Goal: Information Seeking & Learning: Check status

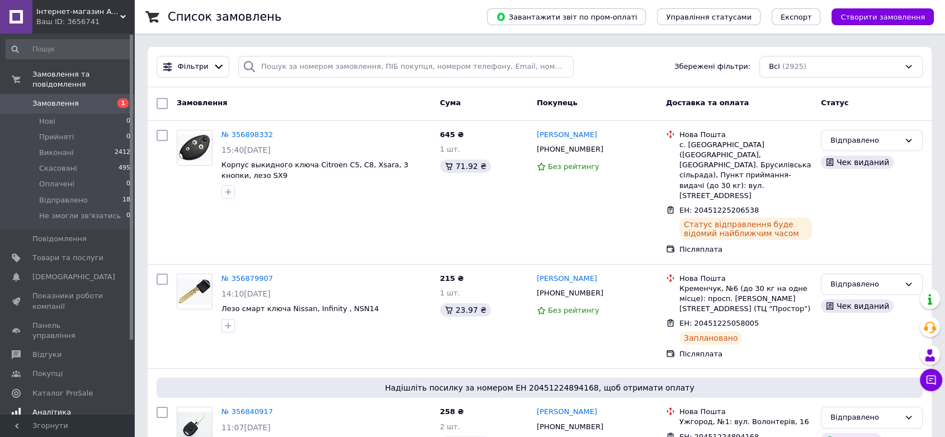
click at [52, 407] on span "Аналітика" at bounding box center [51, 412] width 39 height 10
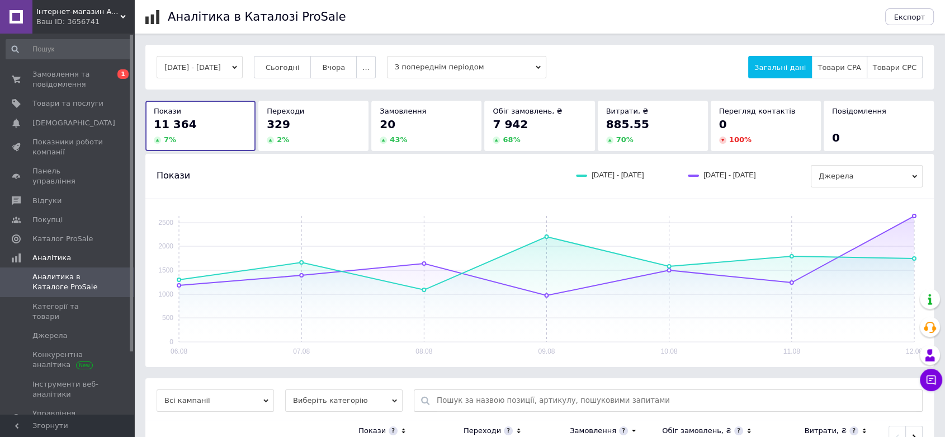
click at [243, 61] on button "[DATE] - [DATE]" at bounding box center [200, 67] width 86 height 22
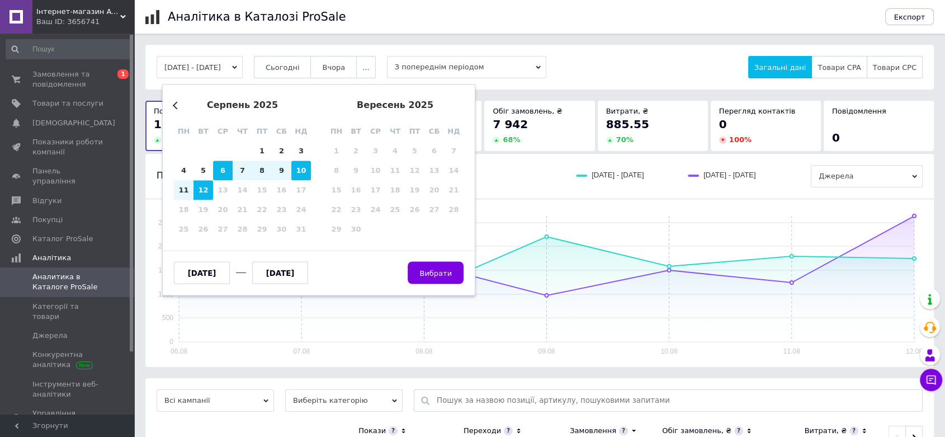
click at [302, 168] on div "10" at bounding box center [301, 171] width 20 height 20
type input "[DATE]"
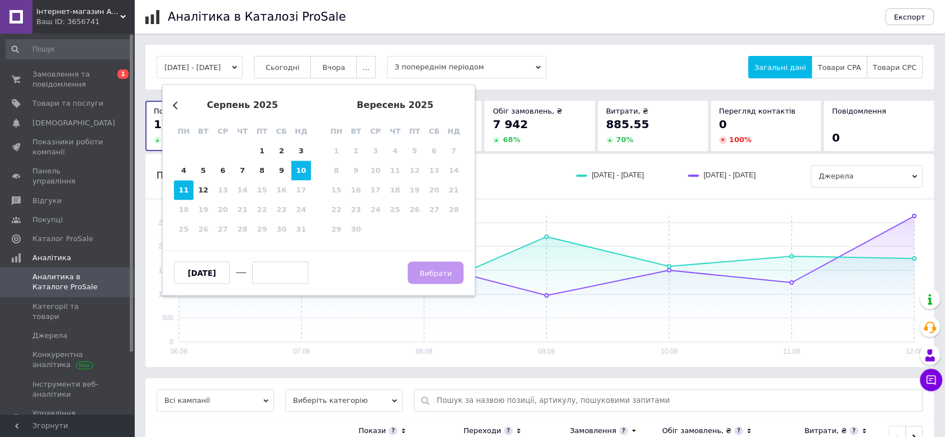
click at [181, 191] on div "11" at bounding box center [184, 191] width 20 height 20
type input "[DATE]"
click at [445, 272] on span "Вибрати" at bounding box center [435, 272] width 32 height 8
